Goal: Task Accomplishment & Management: Manage account settings

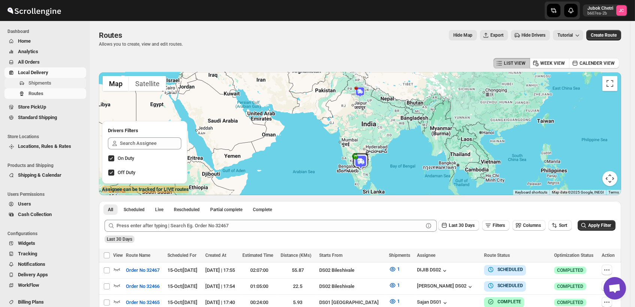
click at [51, 81] on span "Shipments" at bounding box center [56, 82] width 56 height 7
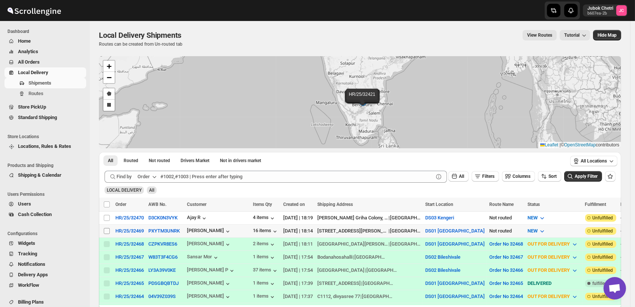
click at [108, 229] on input "Select shipment" at bounding box center [107, 231] width 6 height 6
checkbox input "true"
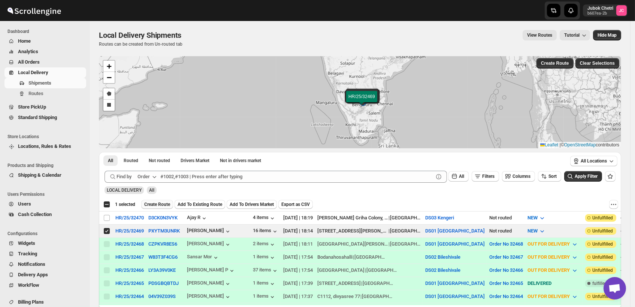
click at [158, 204] on span "Create Route" at bounding box center [157, 205] width 26 height 6
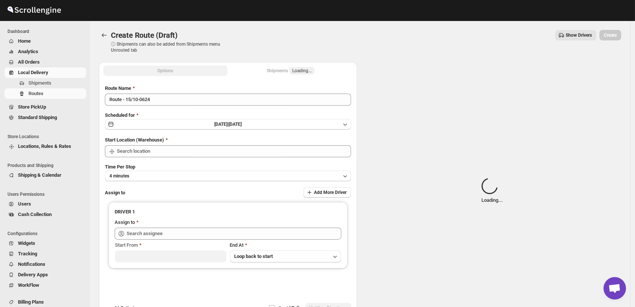
type input "DS01 [GEOGRAPHIC_DATA]"
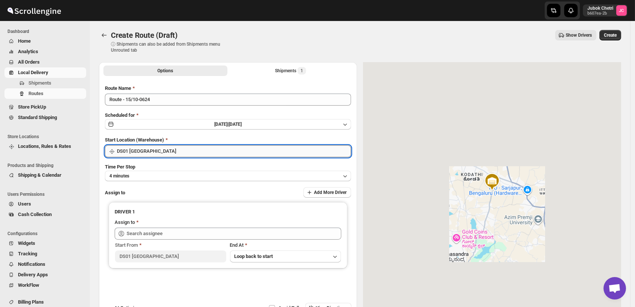
click at [182, 152] on input "DS01 [GEOGRAPHIC_DATA]" at bounding box center [234, 151] width 234 height 12
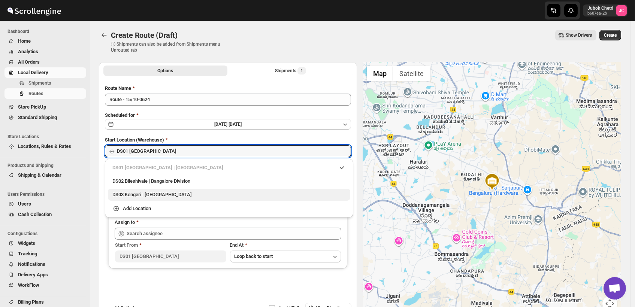
click at [169, 191] on div "DS03 Kengeri | [GEOGRAPHIC_DATA]" at bounding box center [228, 194] width 233 height 7
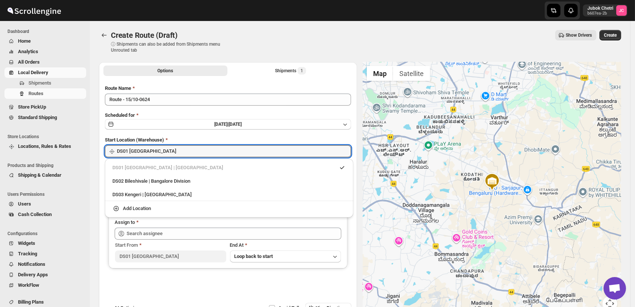
type input "DS03 Kengeri"
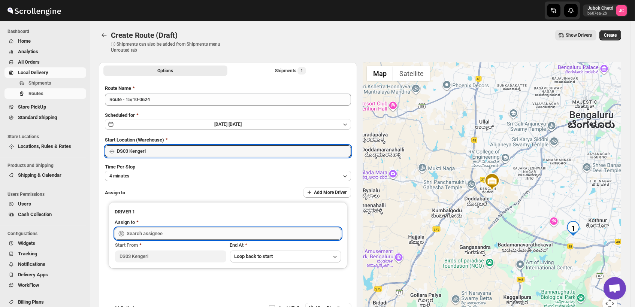
click at [153, 233] on input "text" at bounding box center [234, 234] width 215 height 12
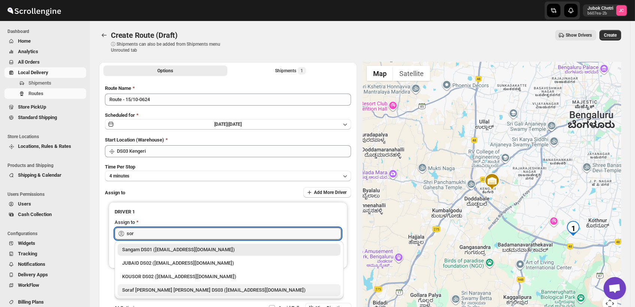
click at [173, 294] on div "Soraf [PERSON_NAME] [PERSON_NAME] DS03 ([EMAIL_ADDRESS][DOMAIN_NAME])" at bounding box center [229, 290] width 214 height 7
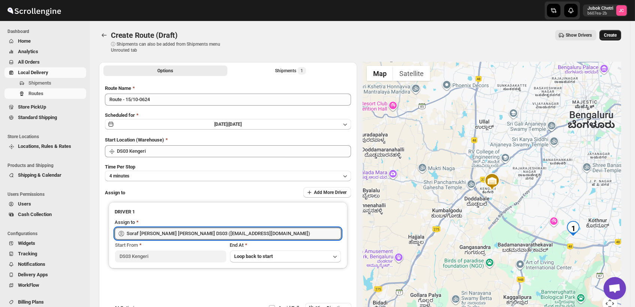
type input "Soraf [PERSON_NAME] [PERSON_NAME] DS03 ([EMAIL_ADDRESS][DOMAIN_NAME])"
click at [612, 37] on span "Create" at bounding box center [610, 35] width 13 height 6
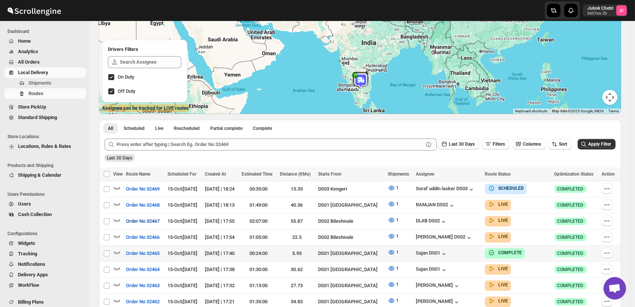
scroll to position [83, 0]
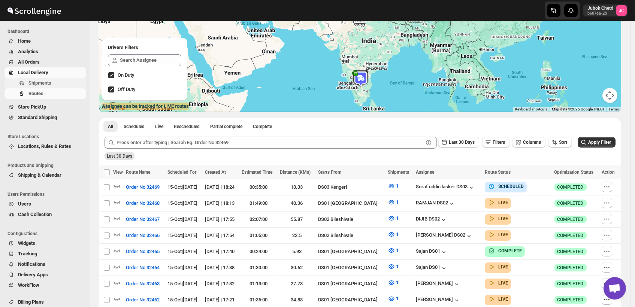
click at [60, 82] on span "Shipments" at bounding box center [56, 82] width 56 height 7
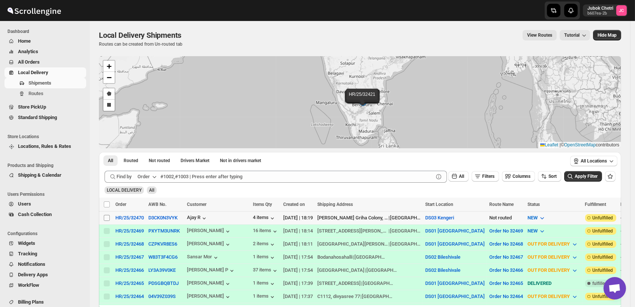
click at [106, 218] on input "Select shipment" at bounding box center [107, 218] width 6 height 6
checkbox input "true"
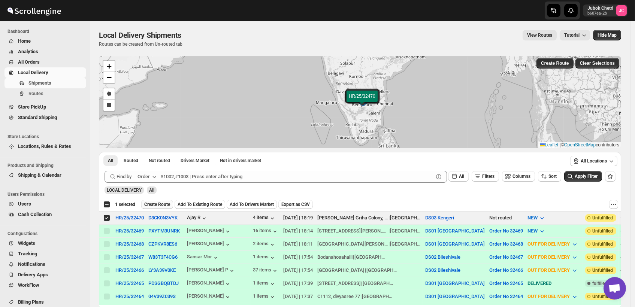
click at [165, 203] on span "Create Route" at bounding box center [157, 205] width 26 height 6
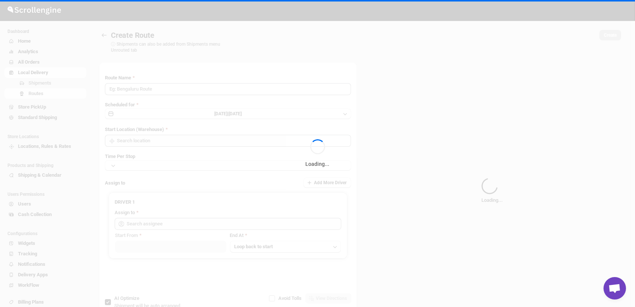
type input "Route - 15/10-0626"
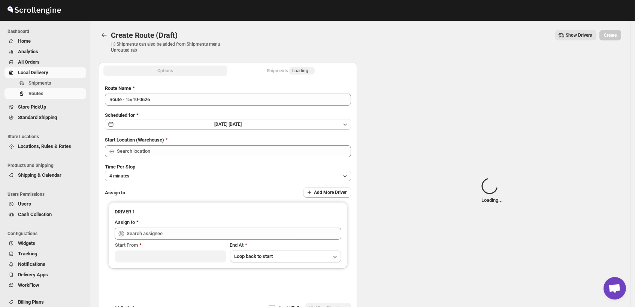
type input "DS03 Kengeri"
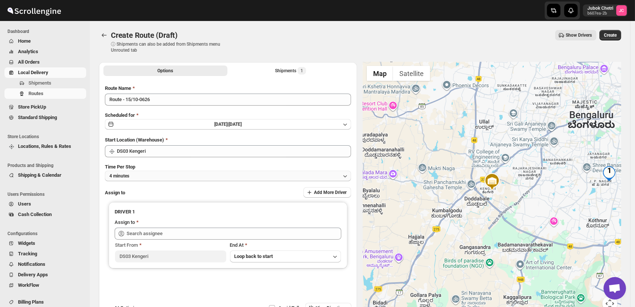
click at [168, 178] on button "4 minutes" at bounding box center [228, 176] width 246 height 10
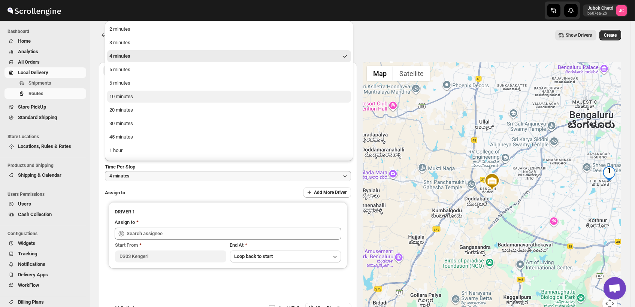
click at [135, 100] on button "10 minutes" at bounding box center [229, 97] width 244 height 12
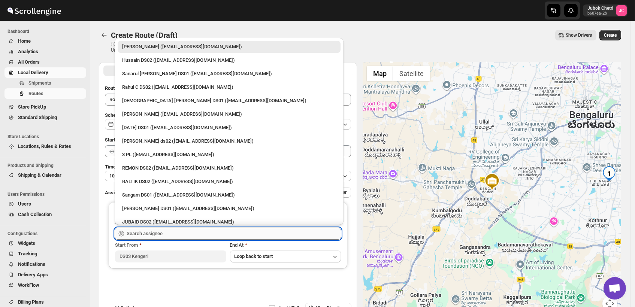
click at [147, 232] on input "text" at bounding box center [234, 234] width 215 height 12
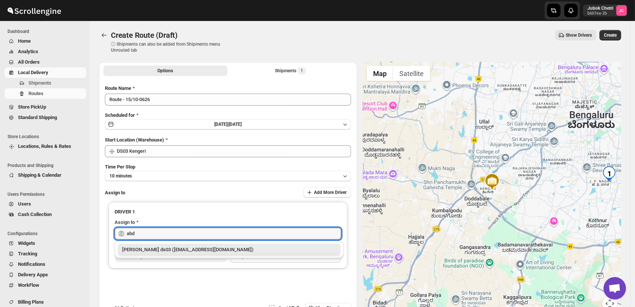
click at [216, 252] on div "[PERSON_NAME] ds03 ([EMAIL_ADDRESS][DOMAIN_NAME])" at bounding box center [229, 249] width 214 height 7
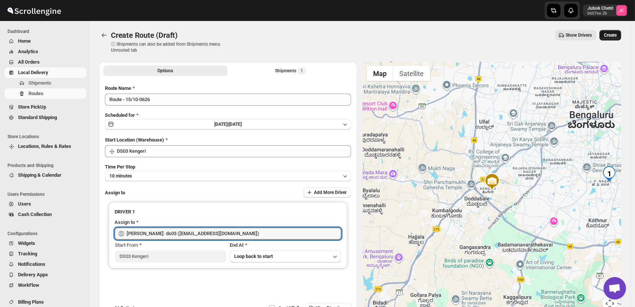
type input "[PERSON_NAME] ds03 ([EMAIL_ADDRESS][DOMAIN_NAME])"
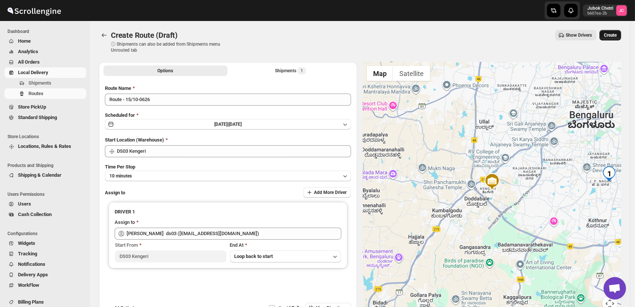
click at [617, 36] on span "Create" at bounding box center [610, 35] width 13 height 6
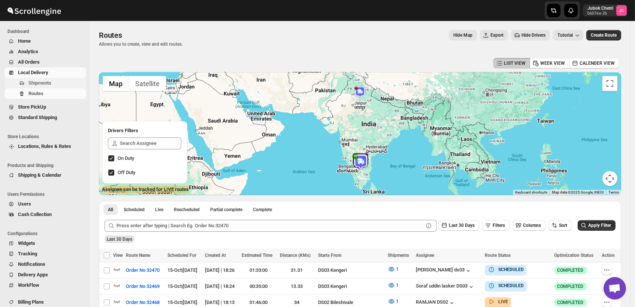
click at [59, 87] on button "Shipments" at bounding box center [45, 83] width 82 height 10
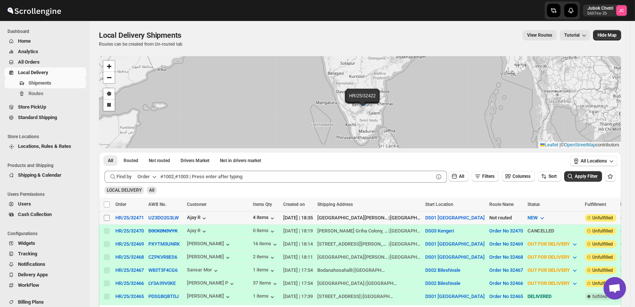
click at [106, 218] on input "Select shipment" at bounding box center [107, 218] width 6 height 6
checkbox input "true"
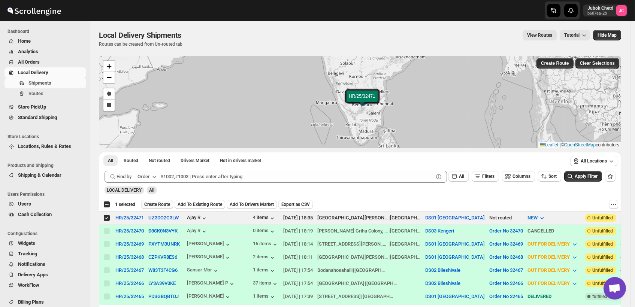
click at [160, 205] on span "Create Route" at bounding box center [157, 205] width 26 height 6
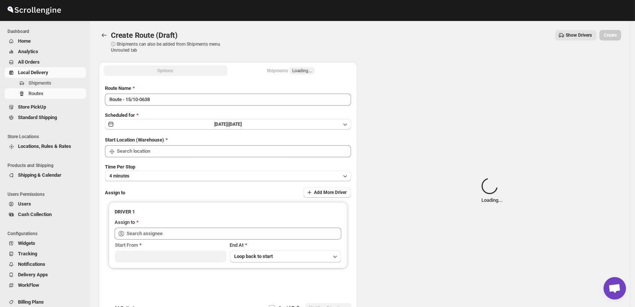
type input "DS01 [GEOGRAPHIC_DATA]"
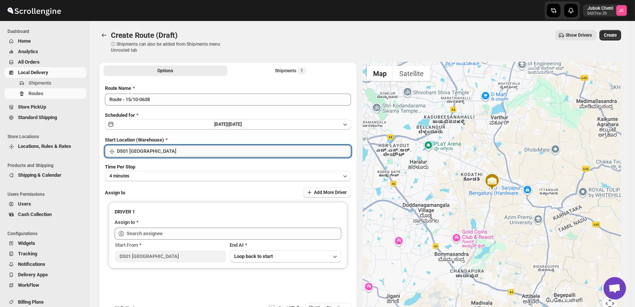
click at [174, 149] on input "DS01 [GEOGRAPHIC_DATA]" at bounding box center [234, 151] width 234 height 12
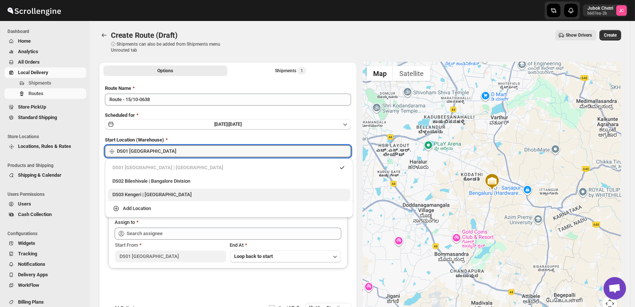
click at [168, 194] on div "DS03 Kengeri | [GEOGRAPHIC_DATA]" at bounding box center [228, 194] width 233 height 7
type input "DS03 Kengeri"
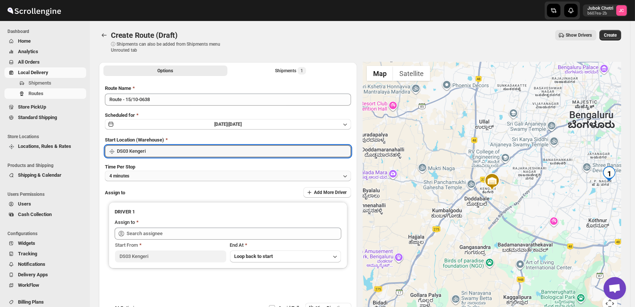
click at [160, 177] on button "4 minutes" at bounding box center [228, 176] width 246 height 10
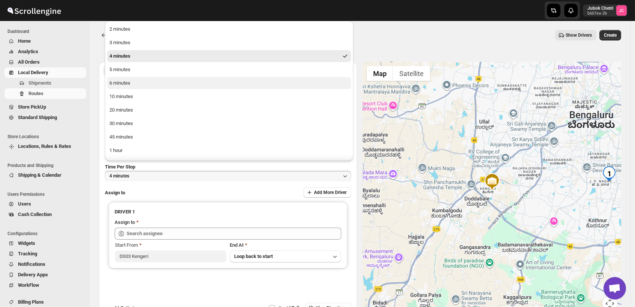
click at [130, 84] on button "6 minutes" at bounding box center [229, 83] width 244 height 12
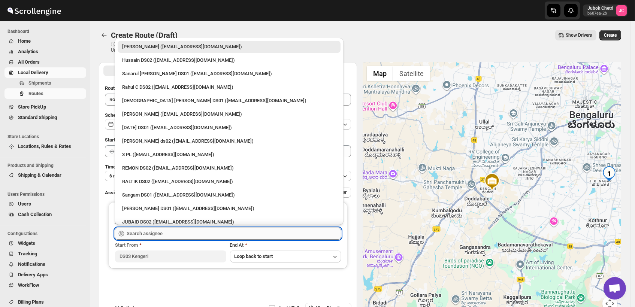
click at [165, 233] on input "text" at bounding box center [234, 234] width 215 height 12
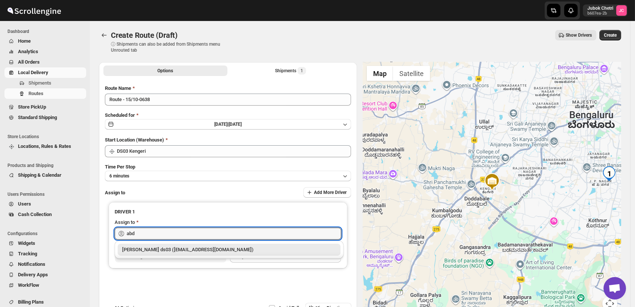
click at [183, 252] on div "[PERSON_NAME] ds03 ([EMAIL_ADDRESS][DOMAIN_NAME])" at bounding box center [229, 249] width 214 height 7
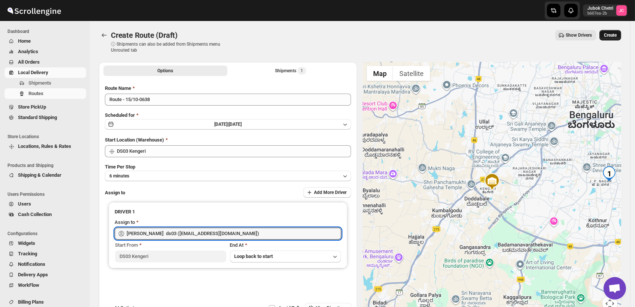
type input "[PERSON_NAME] ds03 ([EMAIL_ADDRESS][DOMAIN_NAME])"
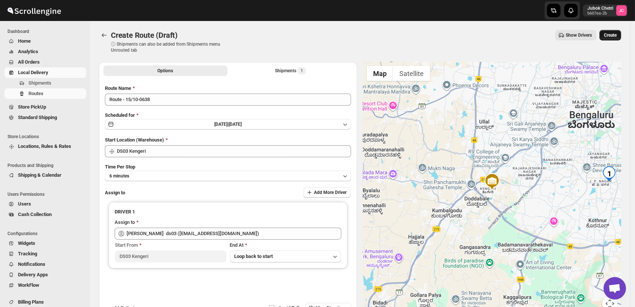
click at [621, 31] on button "Create" at bounding box center [611, 35] width 22 height 10
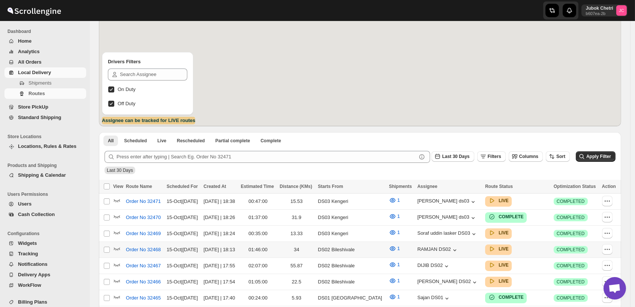
scroll to position [83, 0]
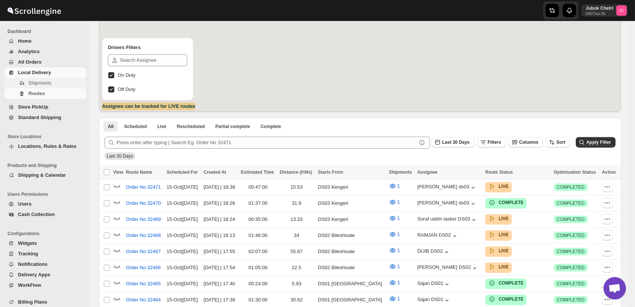
click at [67, 82] on span "Shipments" at bounding box center [56, 82] width 56 height 7
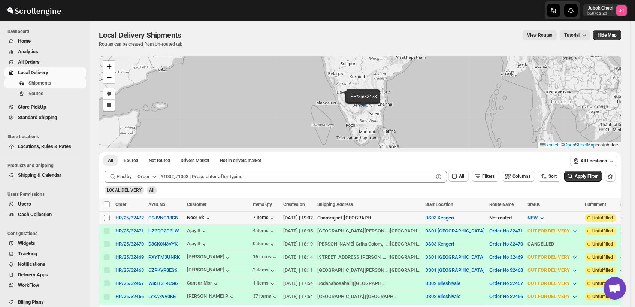
click at [107, 217] on input "Select shipment" at bounding box center [107, 218] width 6 height 6
checkbox input "true"
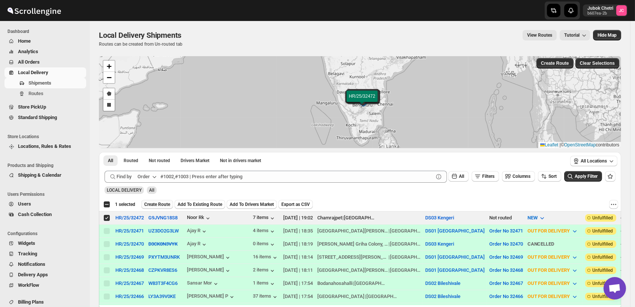
click at [160, 205] on span "Create Route" at bounding box center [157, 205] width 26 height 6
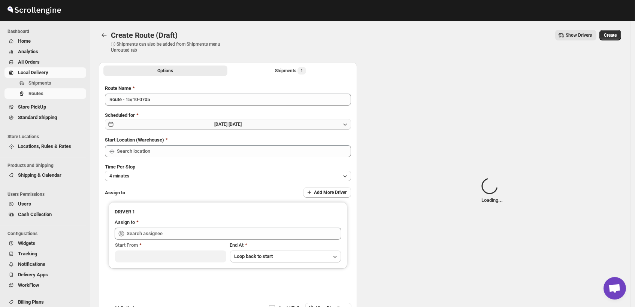
type input "DS03 Kengeri"
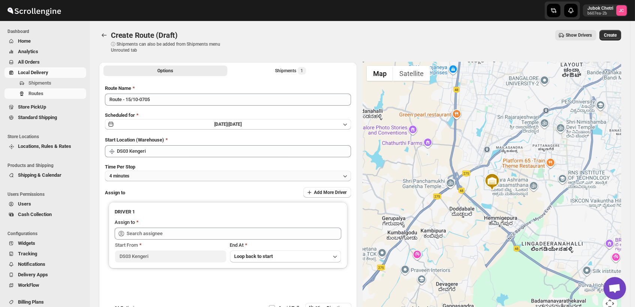
click at [174, 175] on button "4 minutes" at bounding box center [228, 176] width 246 height 10
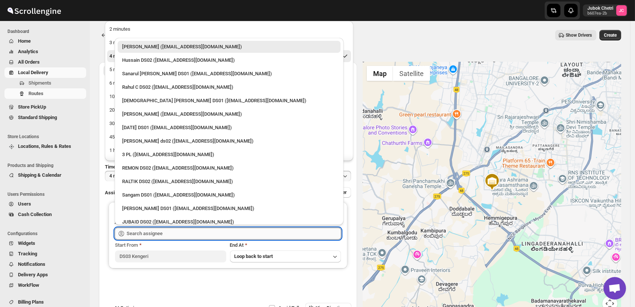
click at [170, 234] on input "text" at bounding box center [234, 234] width 215 height 12
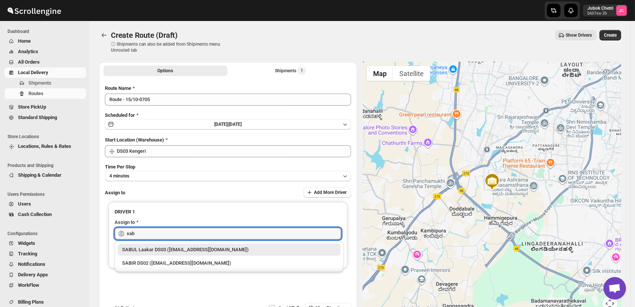
click at [175, 248] on div "SABUL Laakar DS03 ([EMAIL_ADDRESS][DOMAIN_NAME])" at bounding box center [229, 249] width 214 height 7
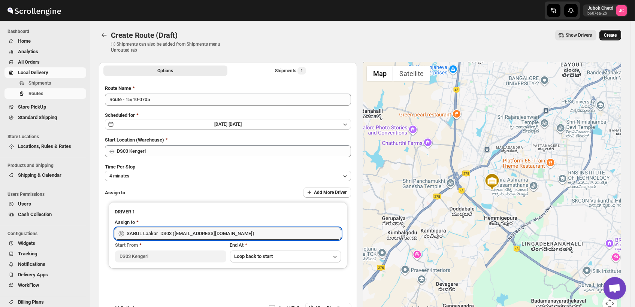
type input "SABUL Laakar DS03 ([EMAIL_ADDRESS][DOMAIN_NAME])"
click at [616, 36] on span "Create" at bounding box center [610, 35] width 13 height 6
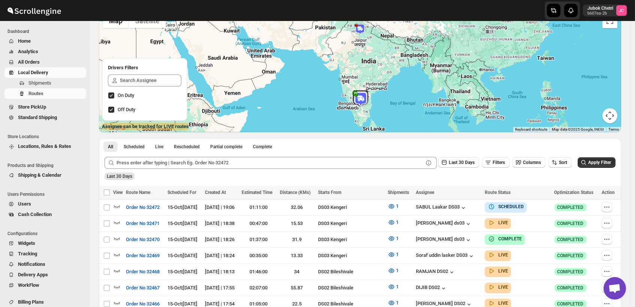
scroll to position [83, 0]
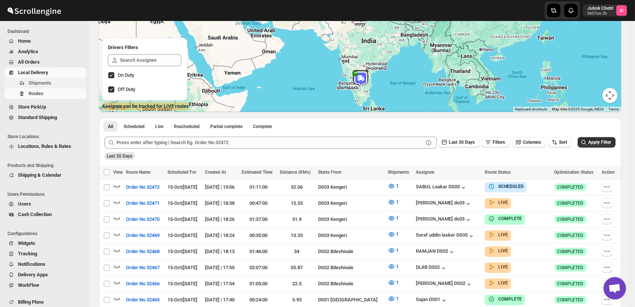
click at [51, 82] on span "Shipments" at bounding box center [39, 83] width 23 height 6
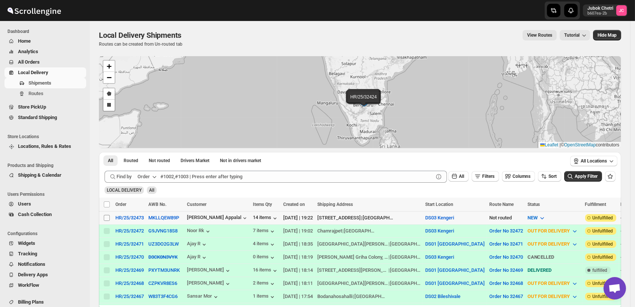
click at [106, 215] on input "Select shipment" at bounding box center [107, 218] width 6 height 6
checkbox input "true"
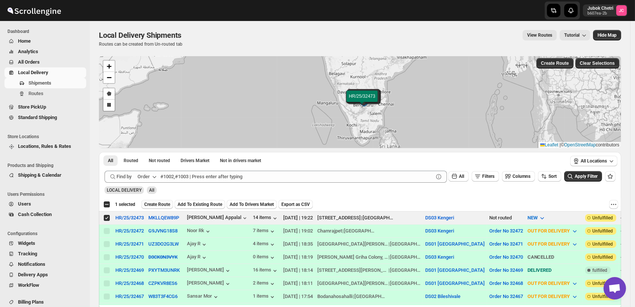
click at [162, 205] on span "Create Route" at bounding box center [157, 205] width 26 height 6
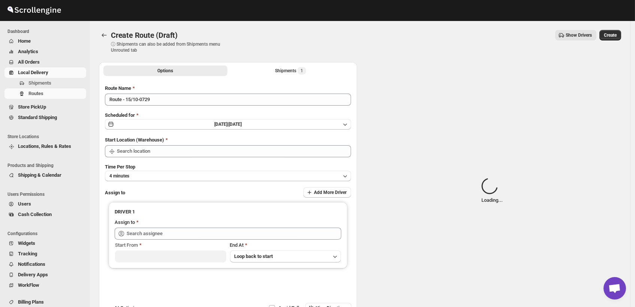
type input "DS03 Kengeri"
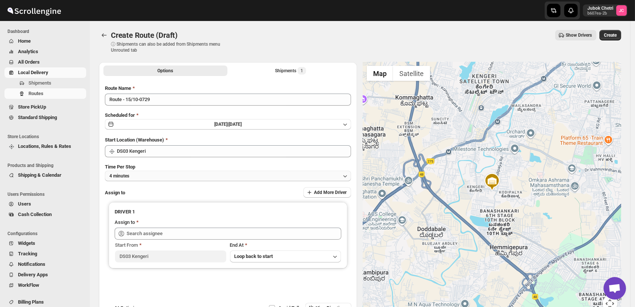
click at [156, 177] on button "4 minutes" at bounding box center [228, 176] width 246 height 10
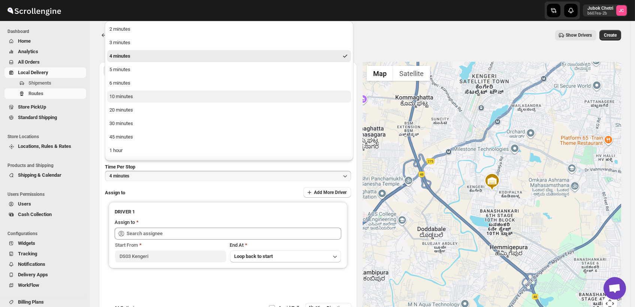
click at [136, 97] on button "10 minutes" at bounding box center [229, 97] width 244 height 12
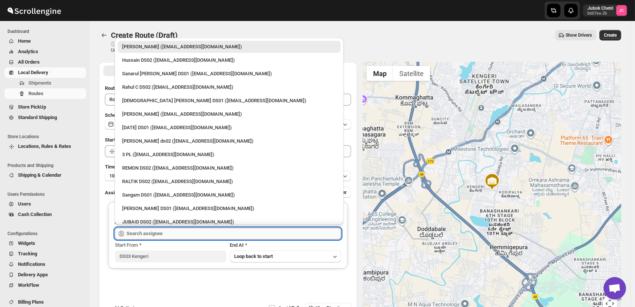
click at [156, 233] on input "text" at bounding box center [234, 234] width 215 height 12
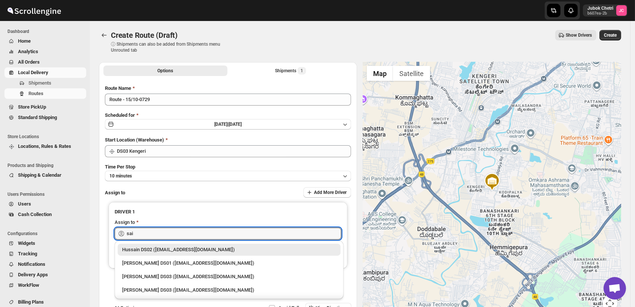
click at [185, 275] on div "[PERSON_NAME] DS03 ([EMAIL_ADDRESS][DOMAIN_NAME])" at bounding box center [229, 276] width 214 height 7
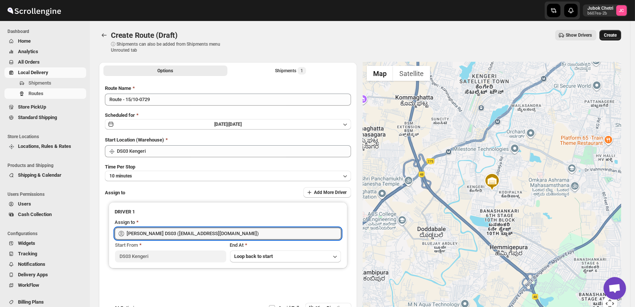
type input "[PERSON_NAME] DS03 ([EMAIL_ADDRESS][DOMAIN_NAME])"
click at [617, 36] on span "Create" at bounding box center [610, 35] width 13 height 6
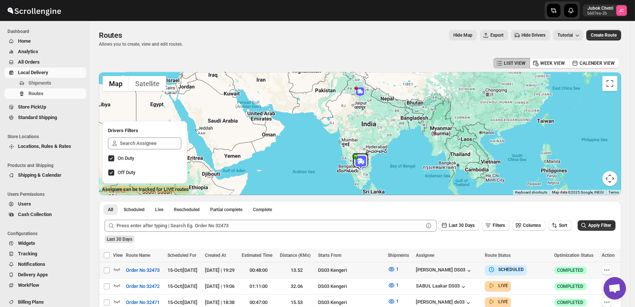
click at [610, 271] on icon "button" at bounding box center [606, 269] width 7 height 7
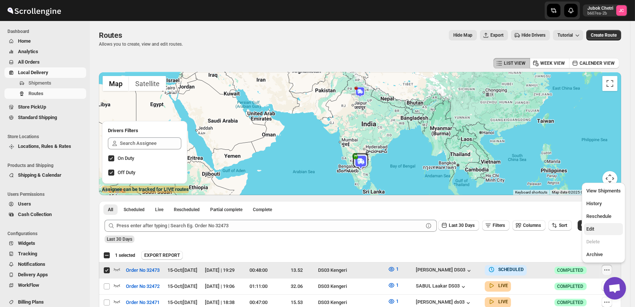
click at [596, 234] on button "Edit" at bounding box center [603, 229] width 39 height 12
checkbox input "false"
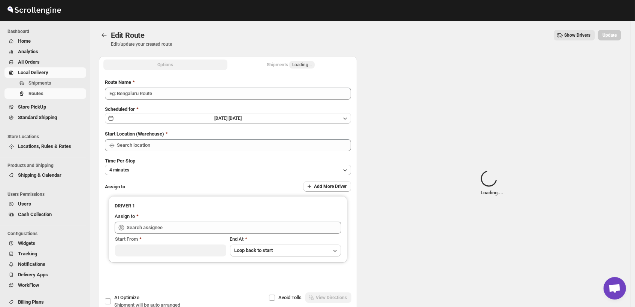
type input "Order No 32473"
type input "DS03 Kengeri"
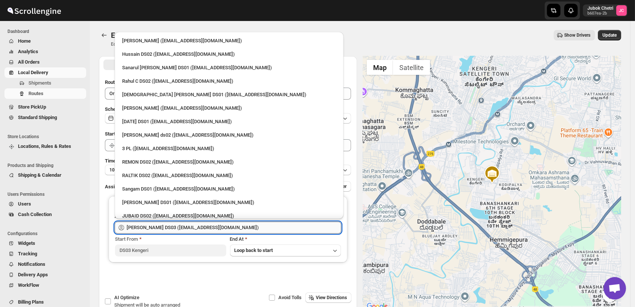
click at [233, 229] on input "[PERSON_NAME] DS03 ([EMAIL_ADDRESS][DOMAIN_NAME])" at bounding box center [234, 228] width 215 height 12
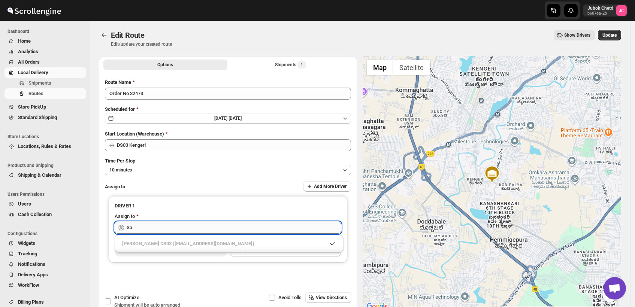
type input "S"
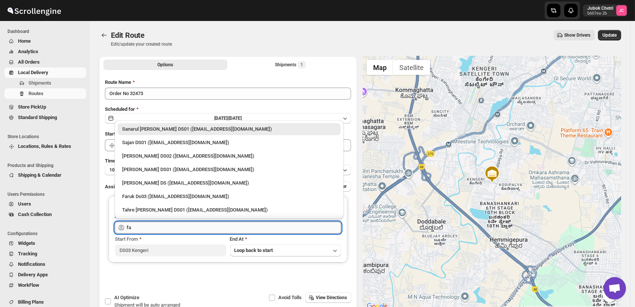
type input "f"
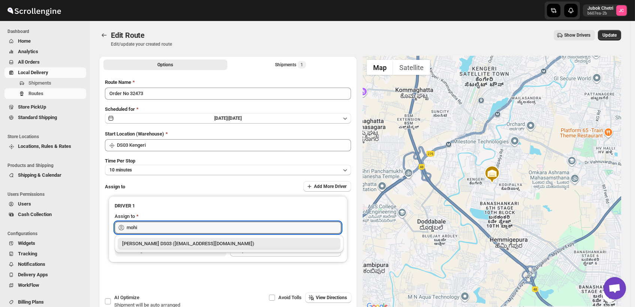
click at [230, 246] on div "[PERSON_NAME] DS03 ([EMAIL_ADDRESS][DOMAIN_NAME])" at bounding box center [229, 243] width 214 height 7
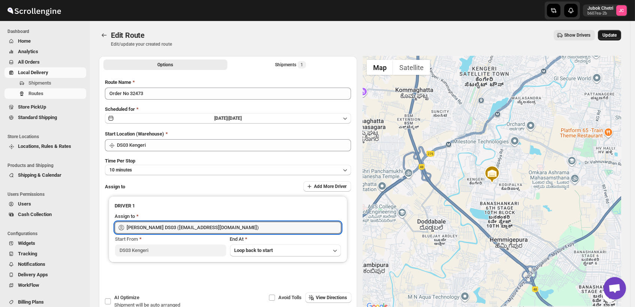
type input "[PERSON_NAME] DS03 ([EMAIL_ADDRESS][DOMAIN_NAME])"
click at [617, 34] on span "Update" at bounding box center [610, 35] width 14 height 6
